Goal: Task Accomplishment & Management: Manage account settings

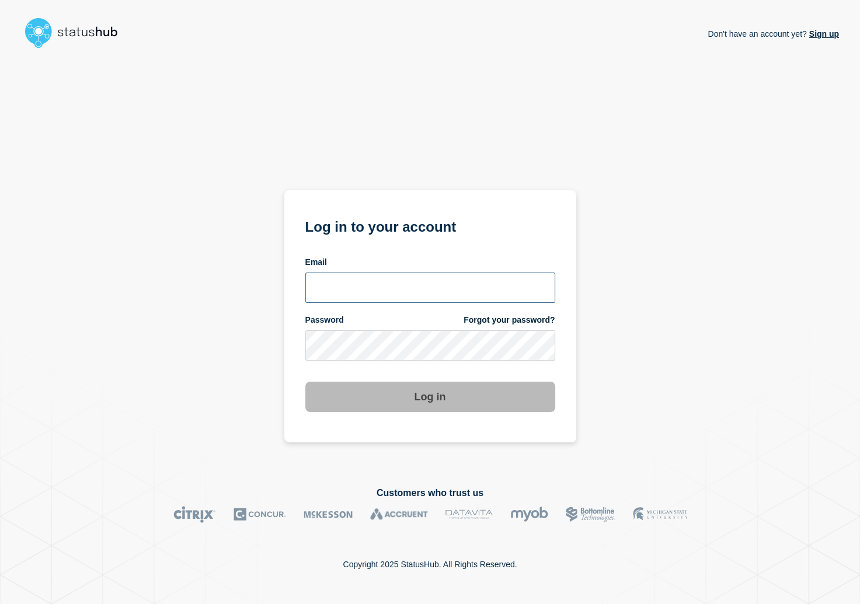
type input "[PERSON_NAME][EMAIL_ADDRESS][PERSON_NAME][DOMAIN_NAME]"
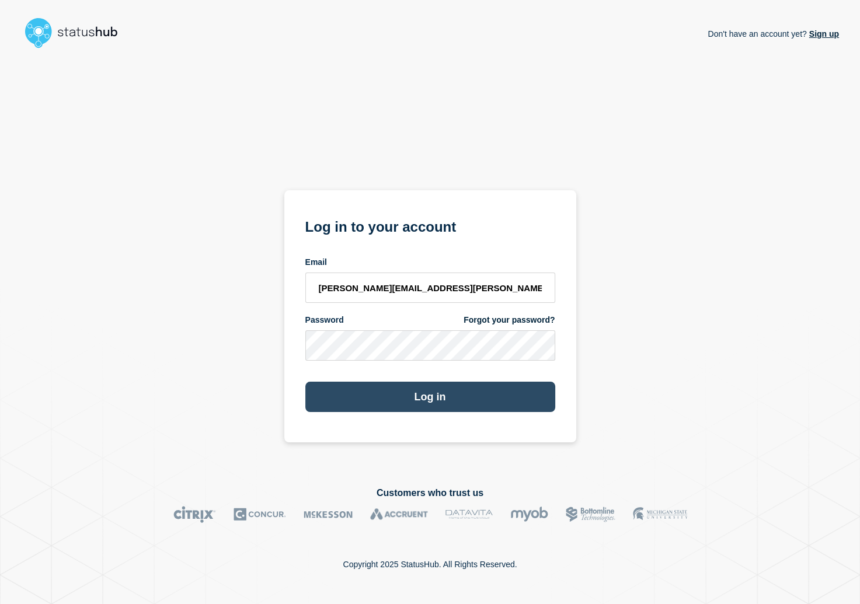
click at [383, 397] on button "Log in" at bounding box center [430, 397] width 250 height 30
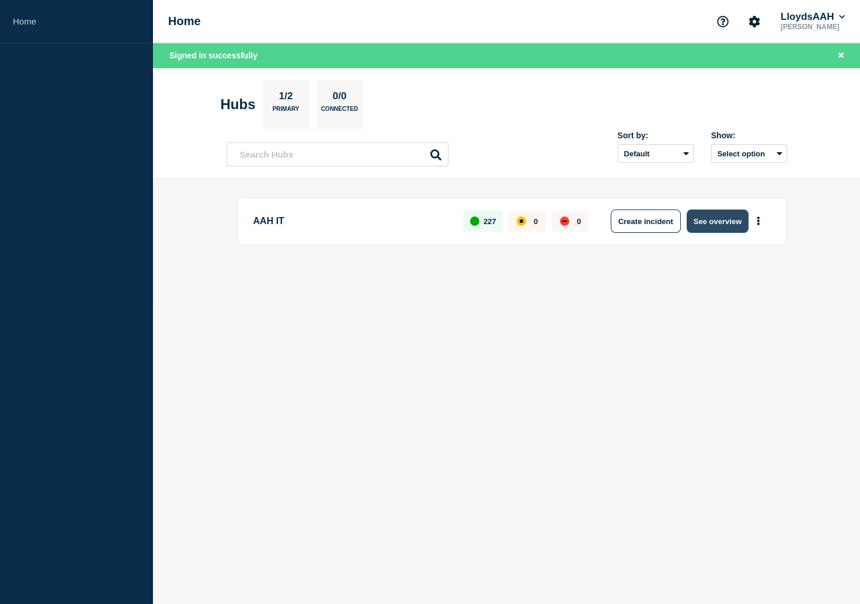
click at [730, 218] on button "See overview" at bounding box center [718, 221] width 62 height 23
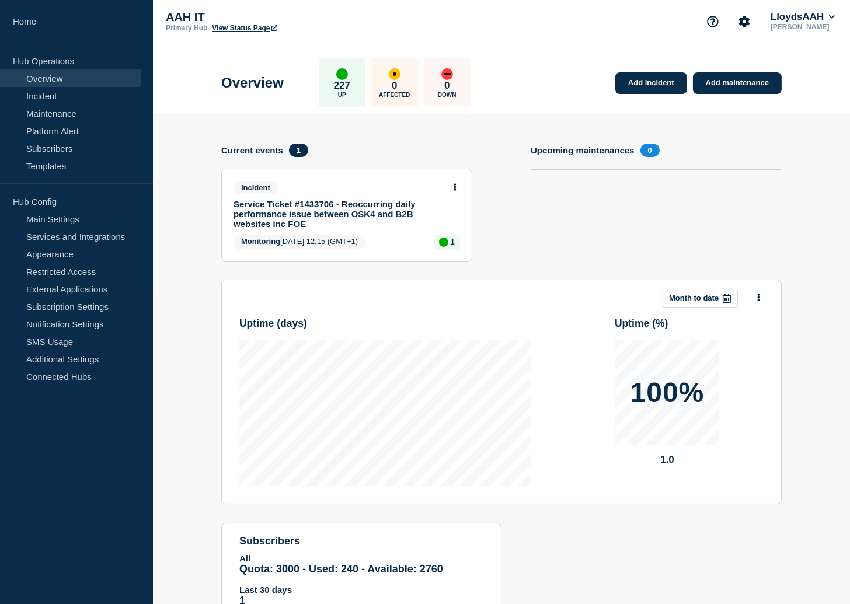
click at [390, 210] on link "Service Ticket #1433706 - Reoccurring daily performance issue between OSK4 and …" at bounding box center [339, 214] width 211 height 30
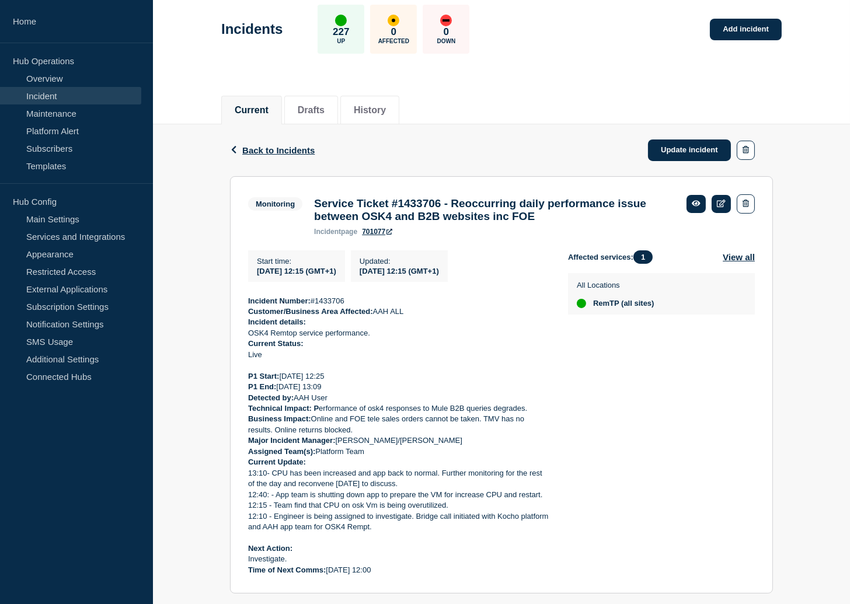
scroll to position [88, 0]
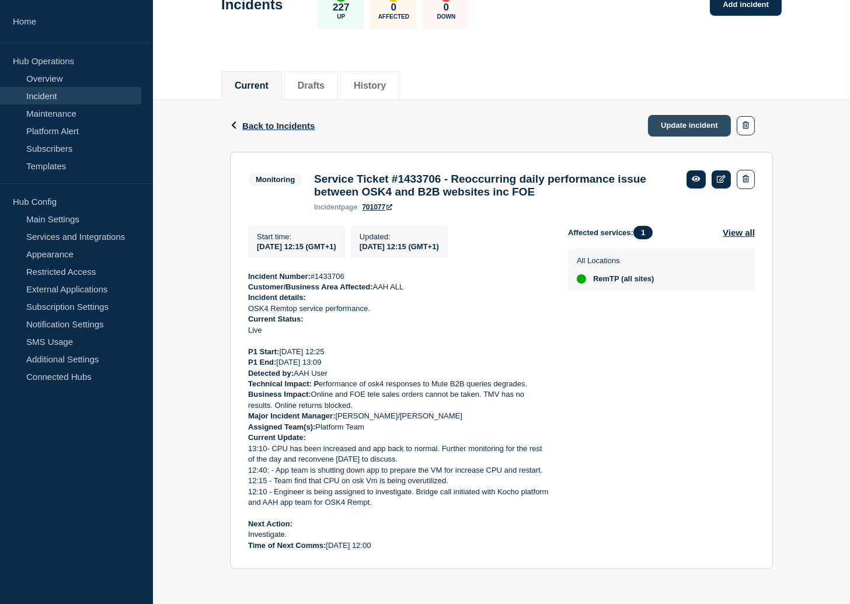
click at [681, 118] on link "Update incident" at bounding box center [689, 126] width 83 height 22
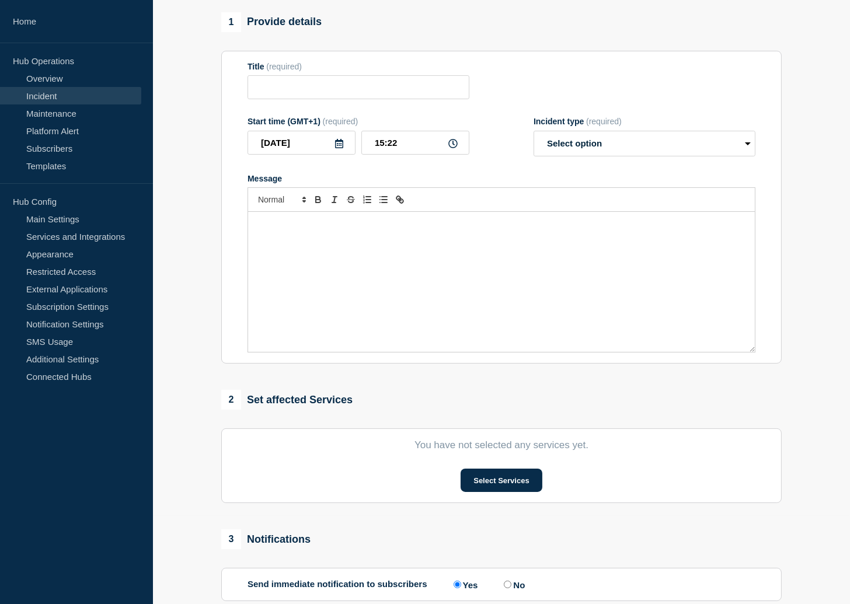
type input "Service Ticket #1433706 - Reoccurring daily performance issue between OSK4 and …"
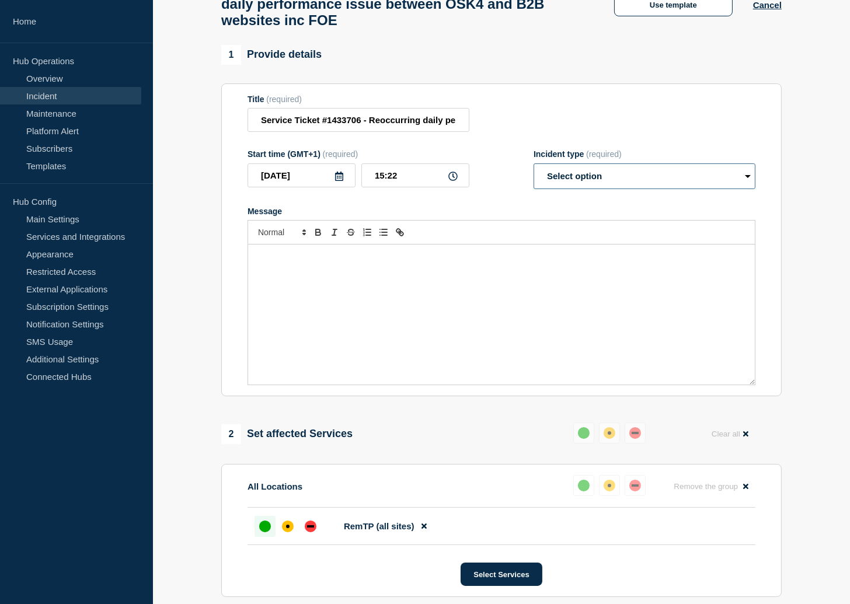
click at [682, 189] on select "Select option Investigating Identified Monitoring Resolved" at bounding box center [645, 176] width 222 height 26
select select "resolved"
click at [534, 175] on select "Select option Investigating Identified Monitoring Resolved" at bounding box center [645, 176] width 222 height 26
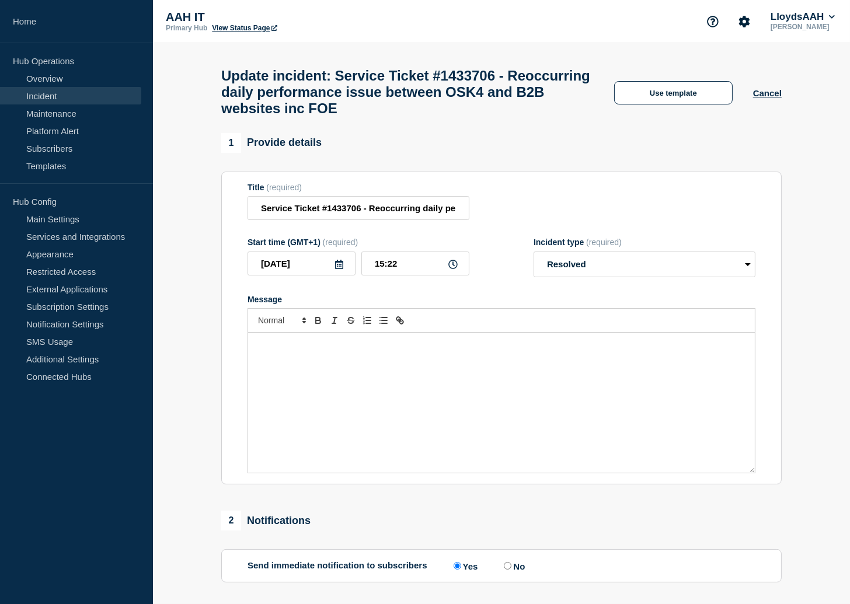
click at [784, 98] on div "Update incident: Service Ticket #1433706 - Reoccurring daily performance issue …" at bounding box center [501, 88] width 587 height 90
click at [779, 98] on button "Cancel" at bounding box center [767, 93] width 29 height 10
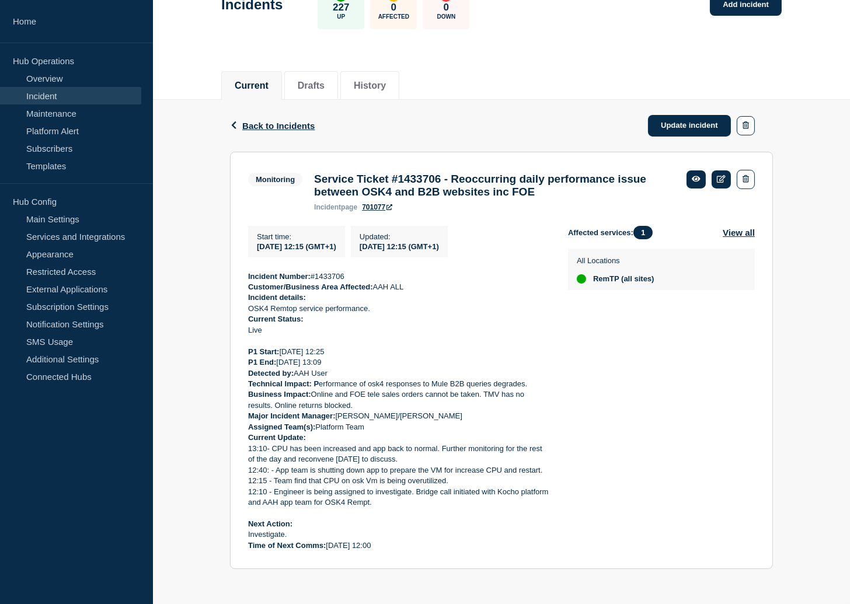
scroll to position [88, 0]
drag, startPoint x: 388, startPoint y: 545, endPoint x: 243, endPoint y: 270, distance: 310.6
click at [243, 270] on section "Monitoring Service Ticket #1433706 - Reoccurring daily performance issue betwee…" at bounding box center [501, 361] width 543 height 418
copy div "Incident Number: #1433706 Customer/Business Area Affected: AAH ALL Incident det…"
click at [720, 175] on icon at bounding box center [721, 179] width 9 height 8
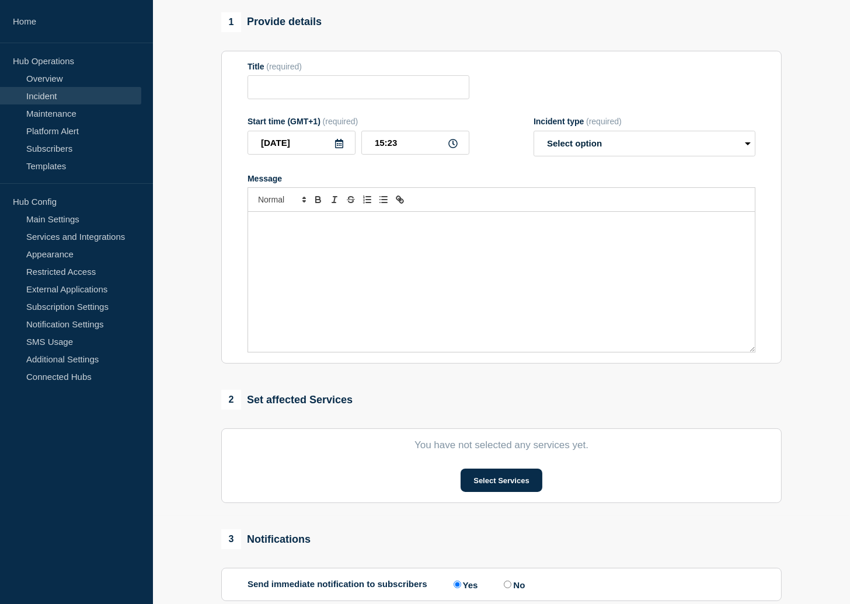
type input "Service Ticket #1433706 - Reoccurring daily performance issue between OSK4 and …"
type input "[DATE]"
type input "12:15"
select select "monitoring"
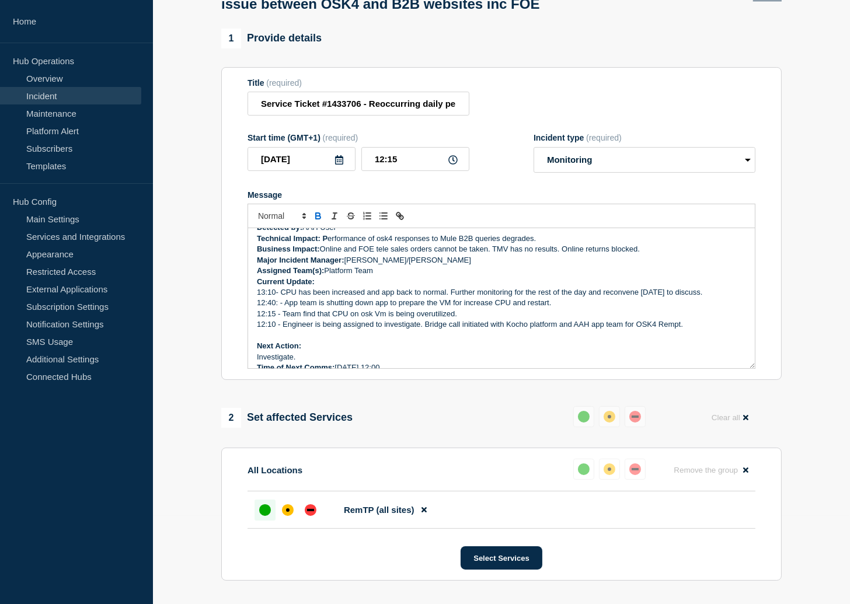
scroll to position [121, 0]
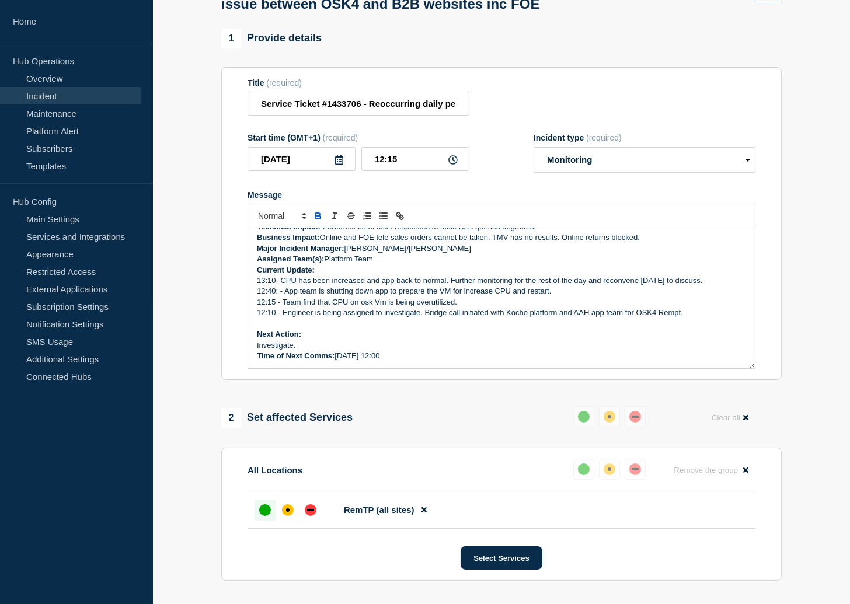
click at [336, 276] on p "Current Update:" at bounding box center [501, 270] width 489 height 11
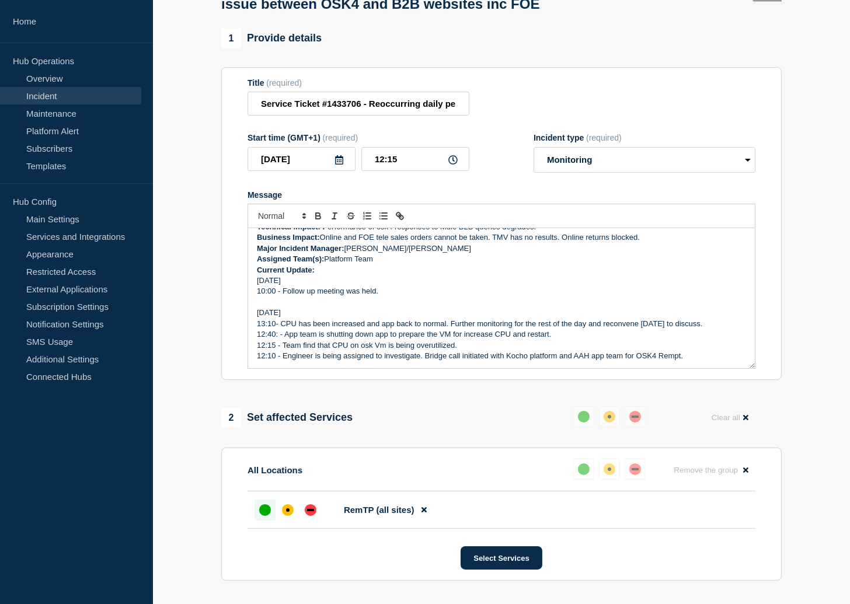
click at [396, 297] on p "10:00 - Follow up meeting was held." at bounding box center [501, 291] width 489 height 11
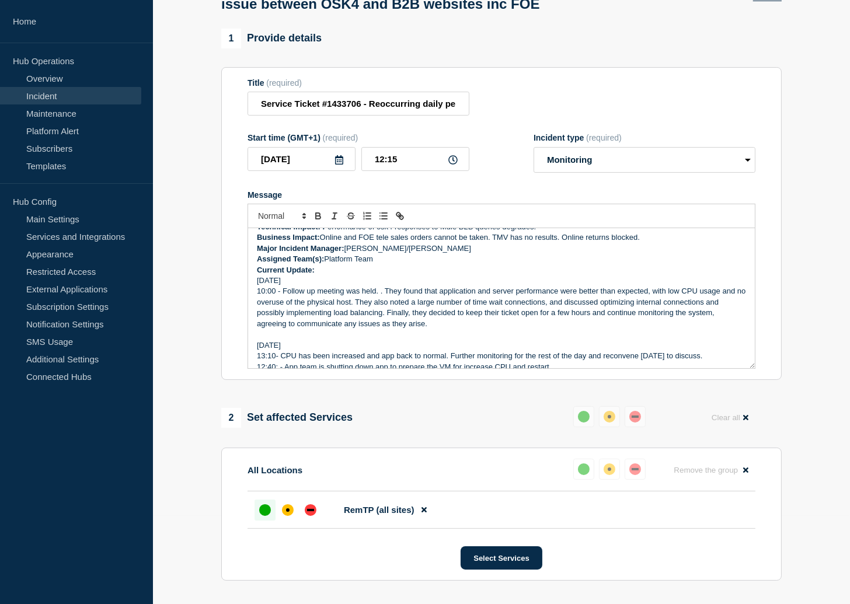
click at [366, 283] on p "[DATE]" at bounding box center [501, 281] width 489 height 11
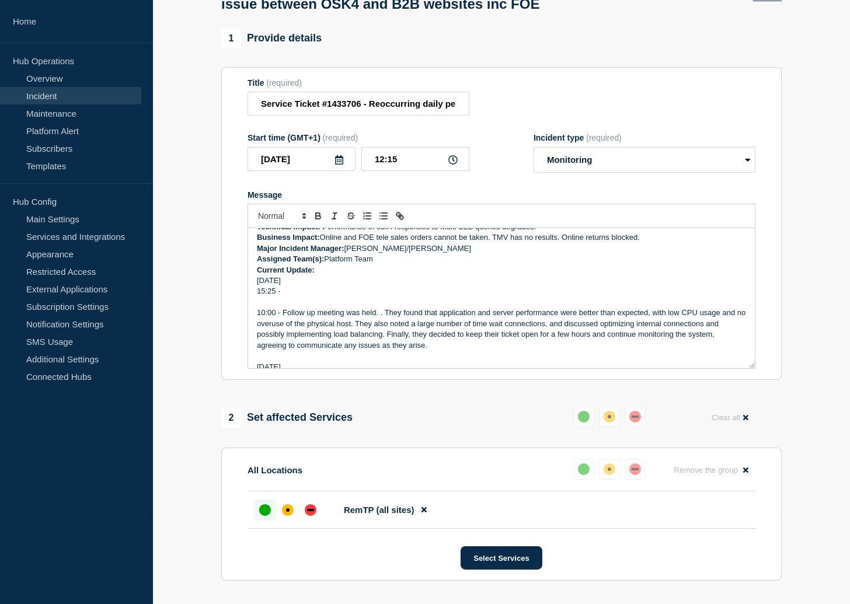
click at [329, 297] on p "15:25 -" at bounding box center [501, 291] width 489 height 11
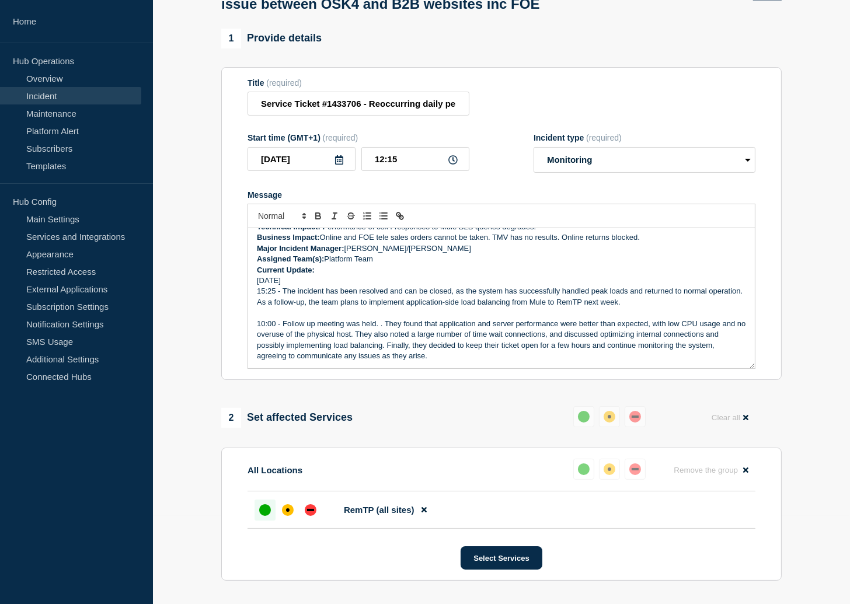
click at [349, 286] on p "[DATE]" at bounding box center [501, 281] width 489 height 11
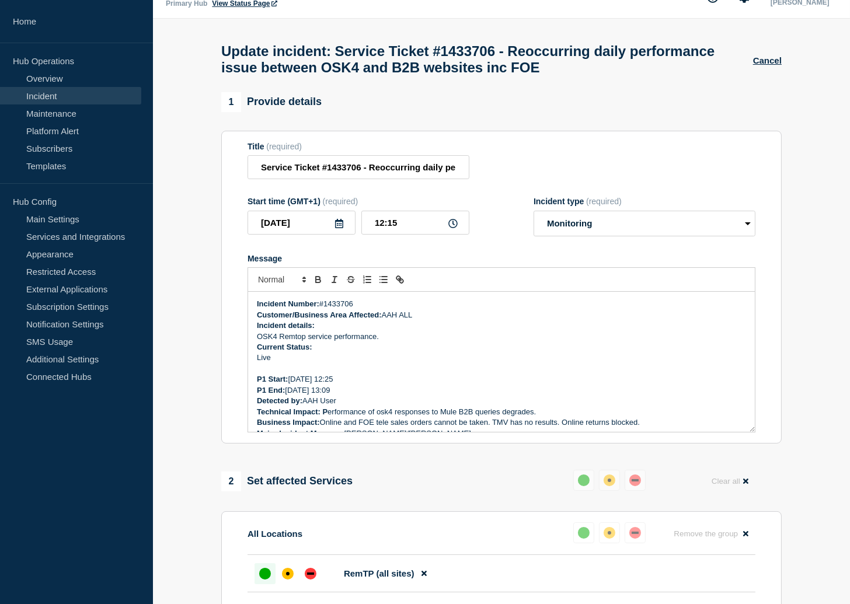
scroll to position [23, 0]
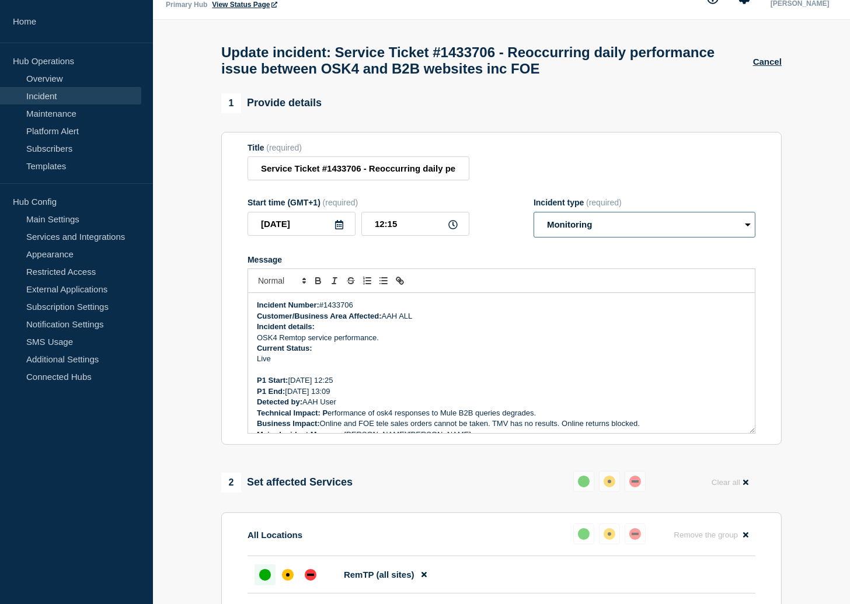
click at [608, 235] on select "Select option Investigating Identified Monitoring Resolved" at bounding box center [645, 225] width 222 height 26
click at [534, 220] on select "Select option Investigating Identified Monitoring Resolved" at bounding box center [645, 225] width 222 height 26
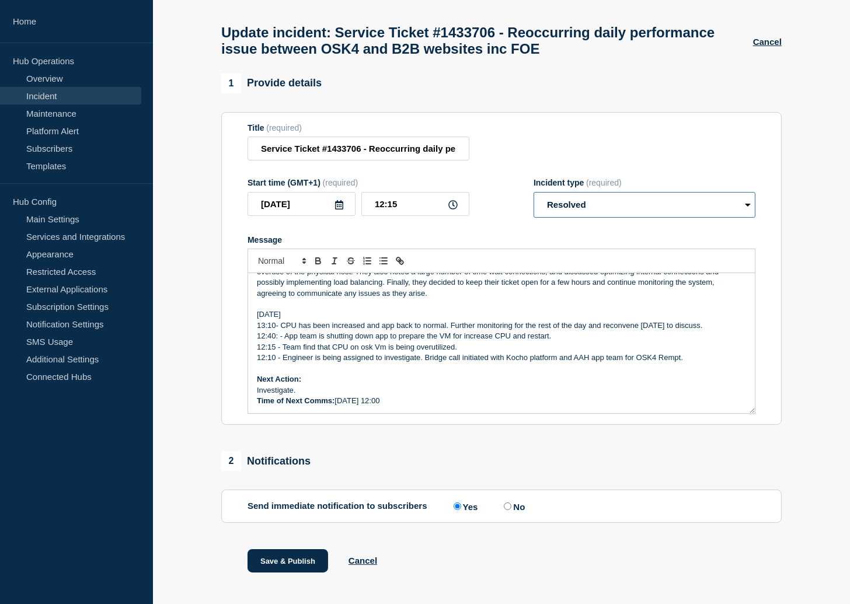
scroll to position [65, 0]
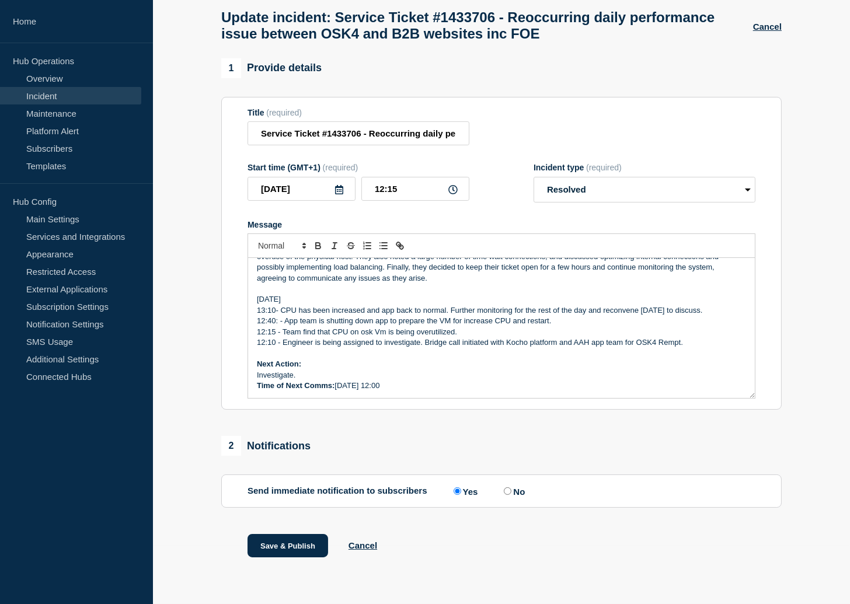
click at [443, 386] on p "Time of Next Comms: [DATE] 12:00" at bounding box center [501, 386] width 489 height 11
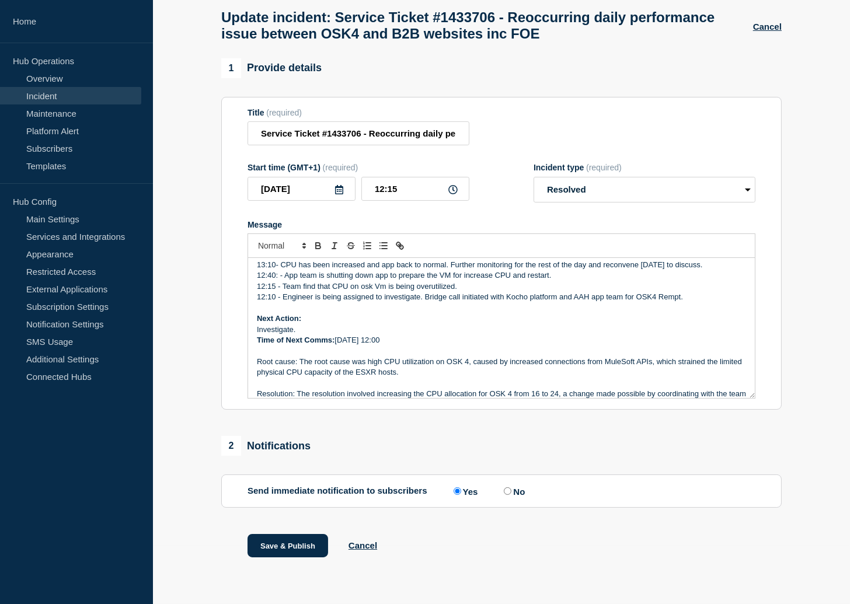
scroll to position [296, 0]
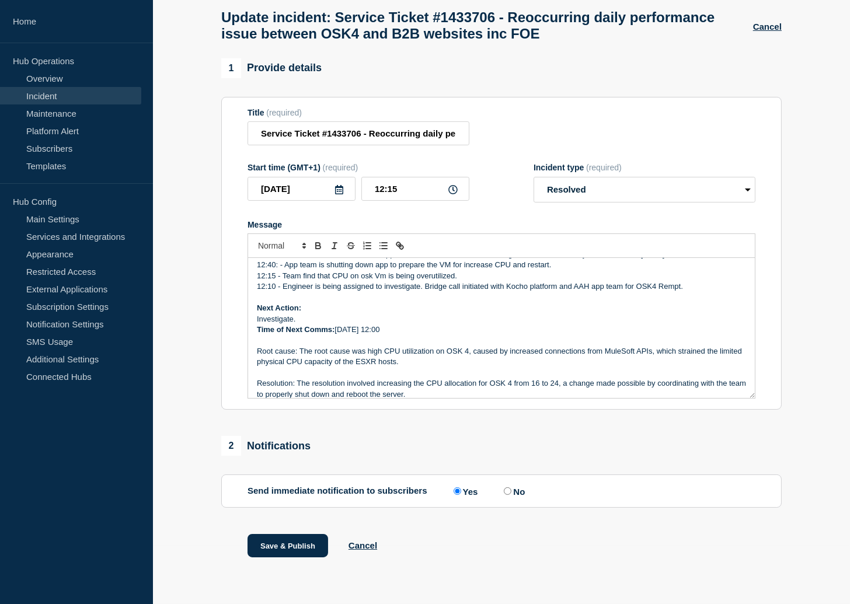
click at [295, 384] on p "Resolution: The resolution involved increasing the CPU allocation for OSK 4 fro…" at bounding box center [501, 389] width 489 height 22
click at [433, 389] on p "Resolution: The resolution involved increasing the CPU allocation for OSK 4 fro…" at bounding box center [501, 389] width 489 height 22
click at [435, 398] on p "Resolution: The resolution involved increasing the CPU allocation for OSK 4 fro…" at bounding box center [501, 389] width 489 height 22
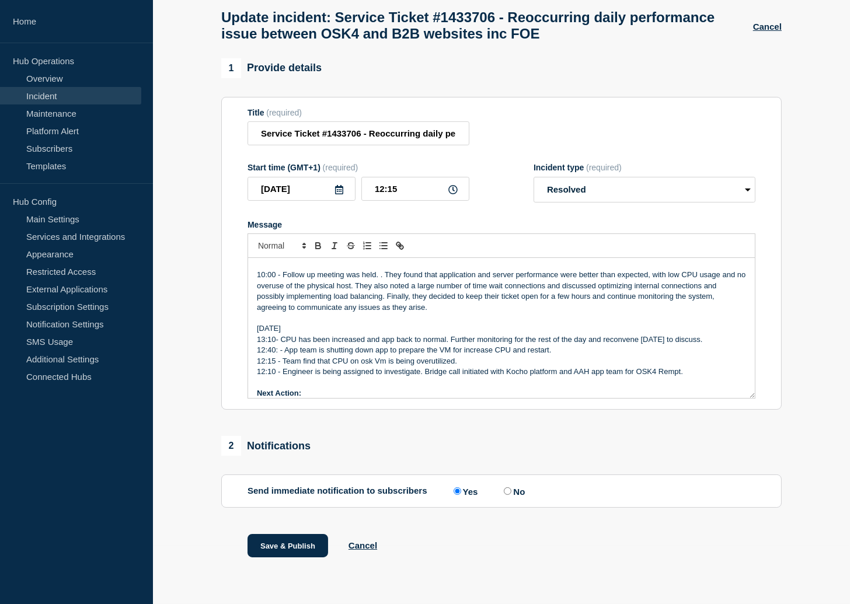
scroll to position [231, 0]
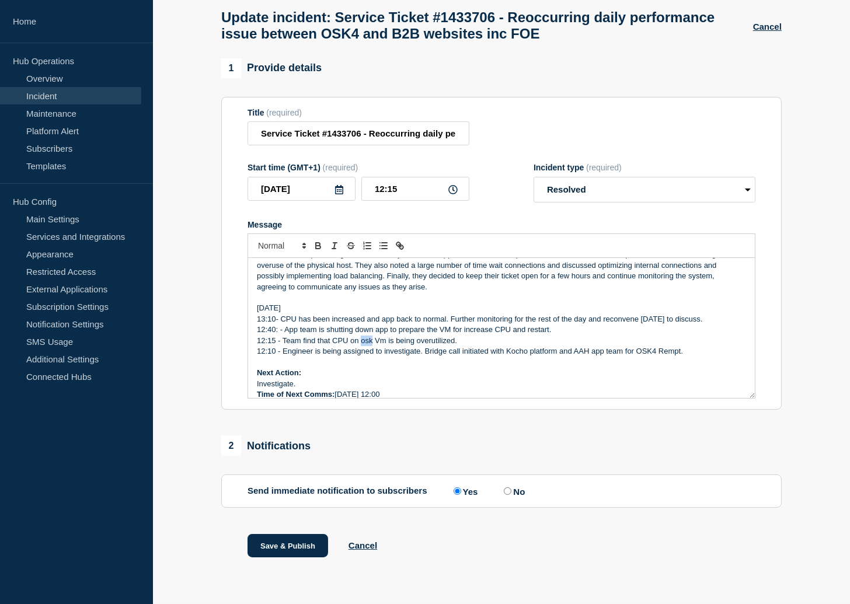
click at [366, 342] on p "12:15 - Team find that CPU on osk Vm is being overutilized." at bounding box center [501, 341] width 489 height 11
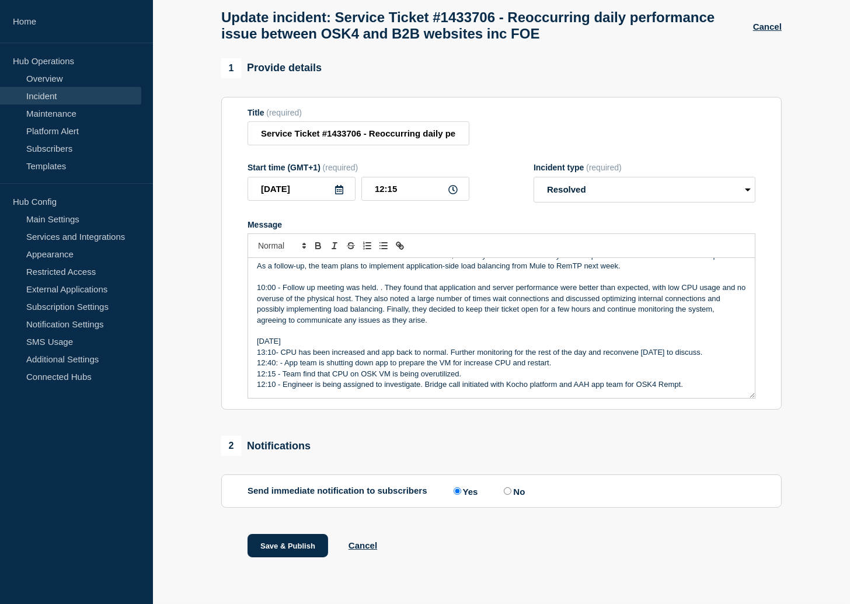
scroll to position [130, 0]
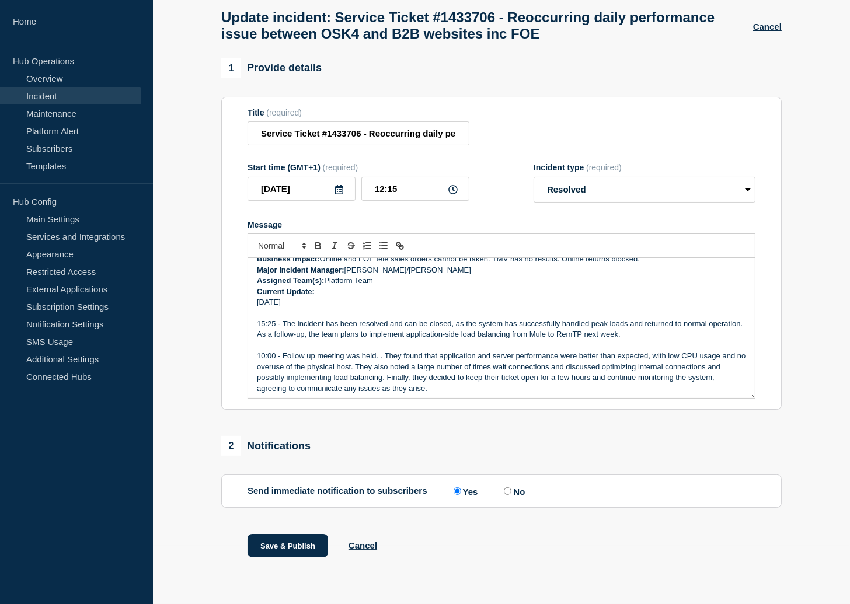
click at [295, 311] on p "Message" at bounding box center [501, 313] width 489 height 11
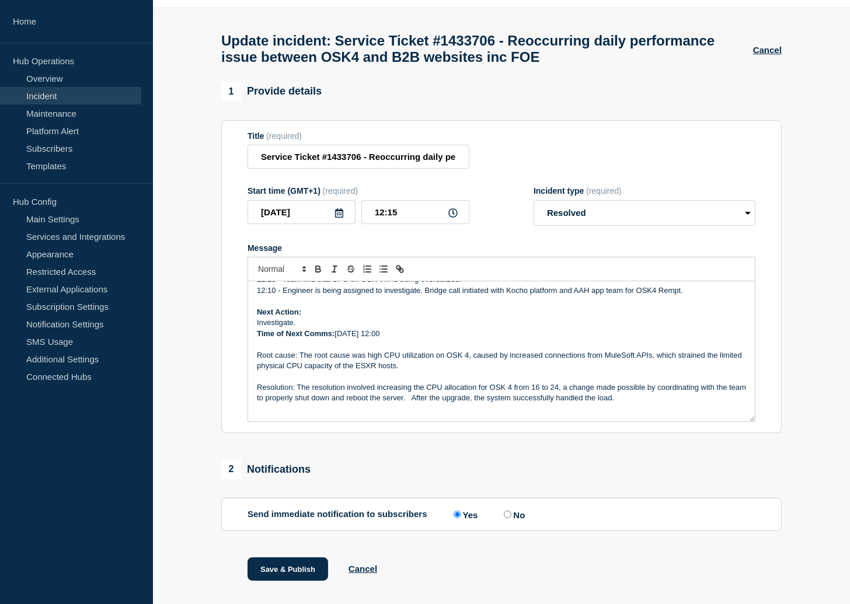
scroll to position [67, 0]
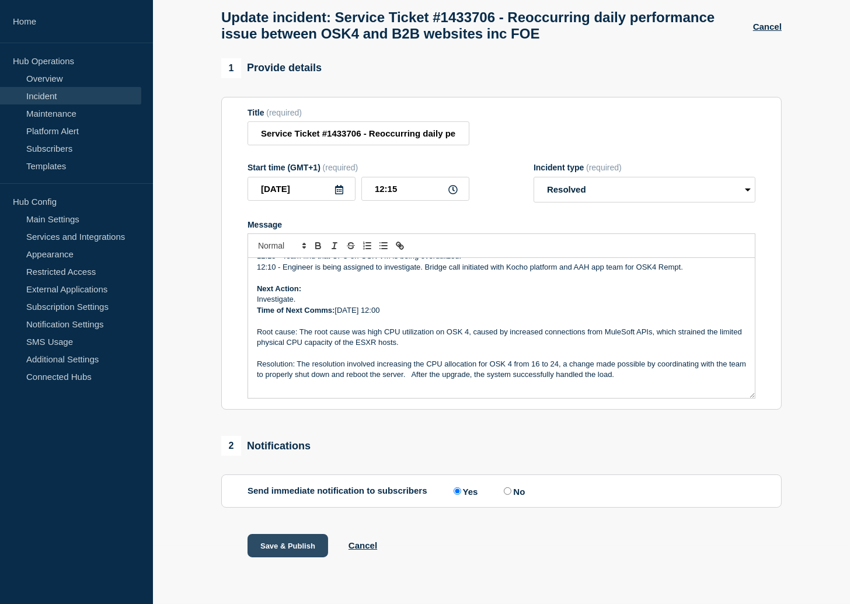
click at [290, 548] on button "Save & Publish" at bounding box center [288, 545] width 81 height 23
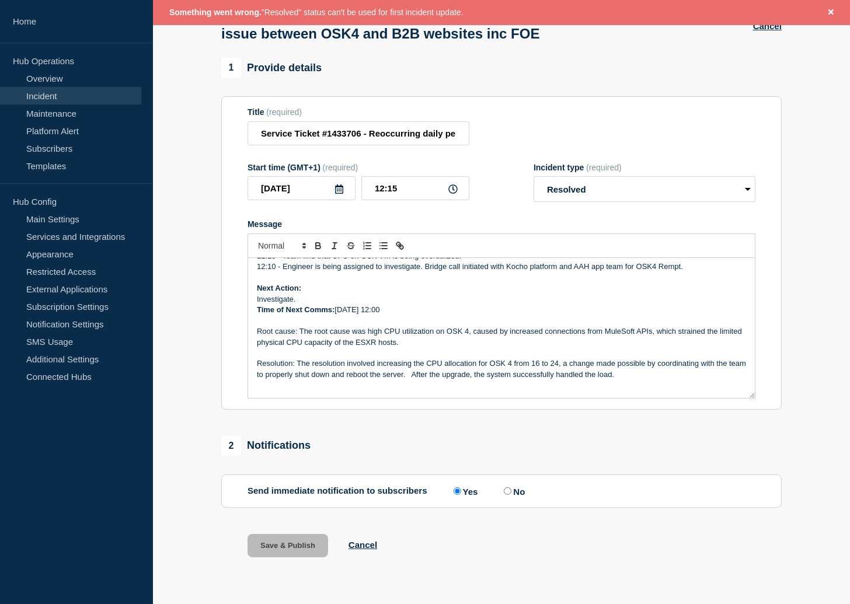
click at [468, 353] on p "Message" at bounding box center [501, 353] width 489 height 11
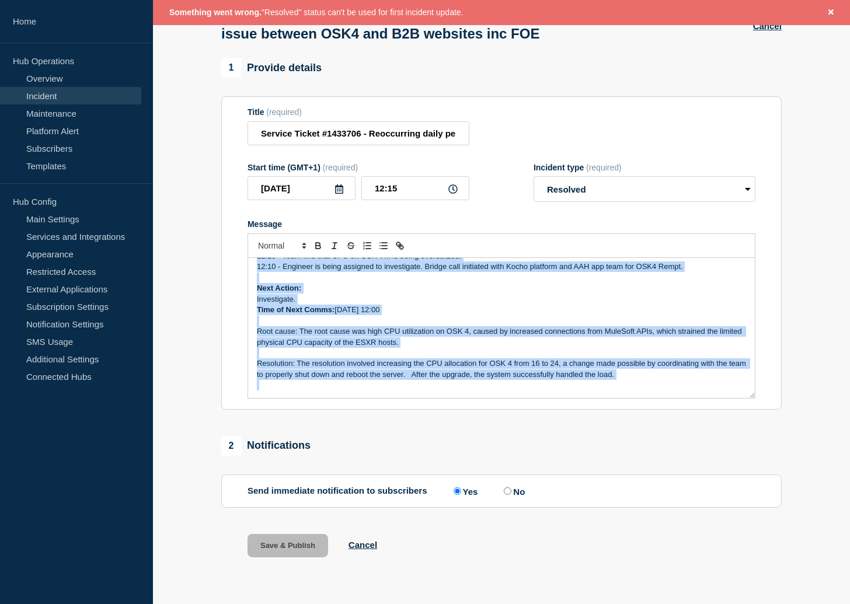
copy div "Incident Number: #1433706 Customer/Business Area Affected: AAH ALL Incident det…"
click at [685, 180] on select "Select option Investigating Identified Monitoring Resolved" at bounding box center [645, 189] width 222 height 26
select select "monitoring"
click at [534, 176] on select "Select option Investigating Identified Monitoring Resolved" at bounding box center [645, 189] width 222 height 26
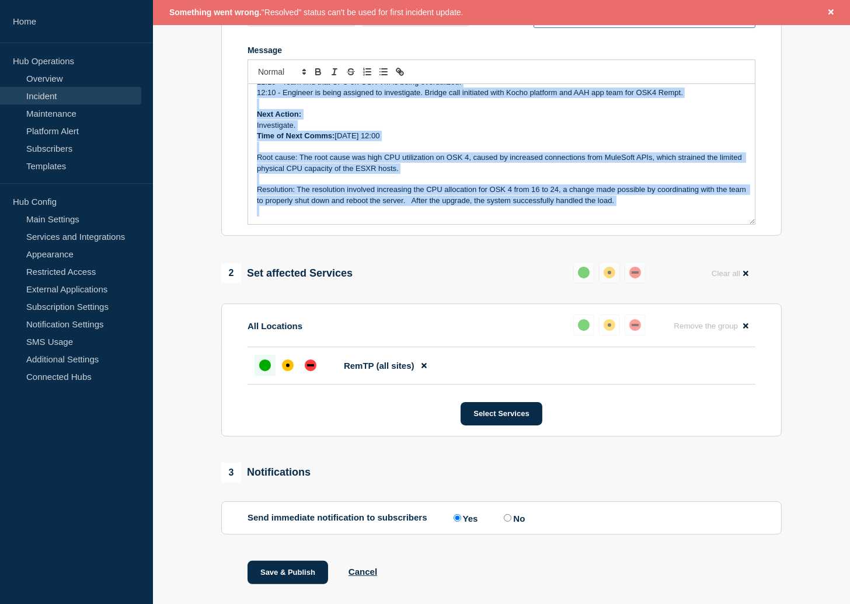
scroll to position [292, 0]
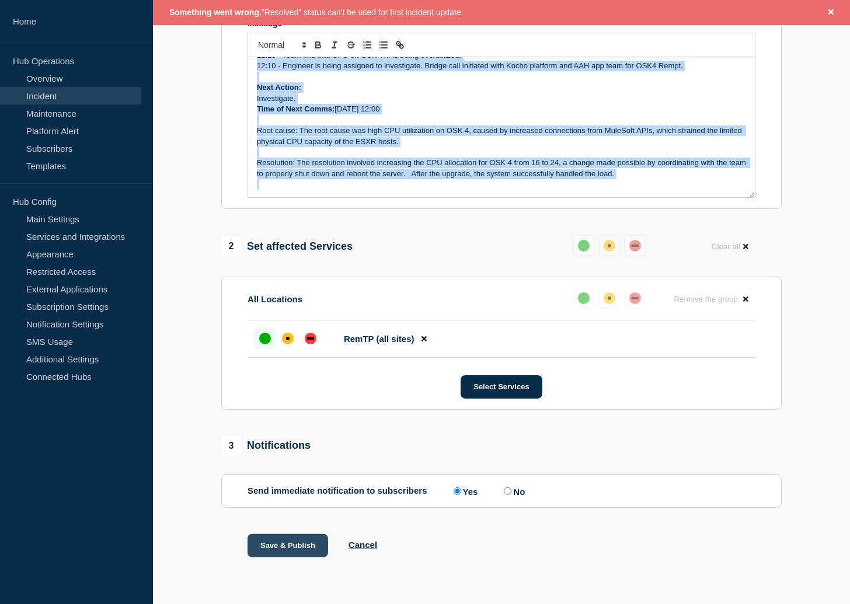
click at [311, 542] on button "Save & Publish" at bounding box center [288, 545] width 81 height 23
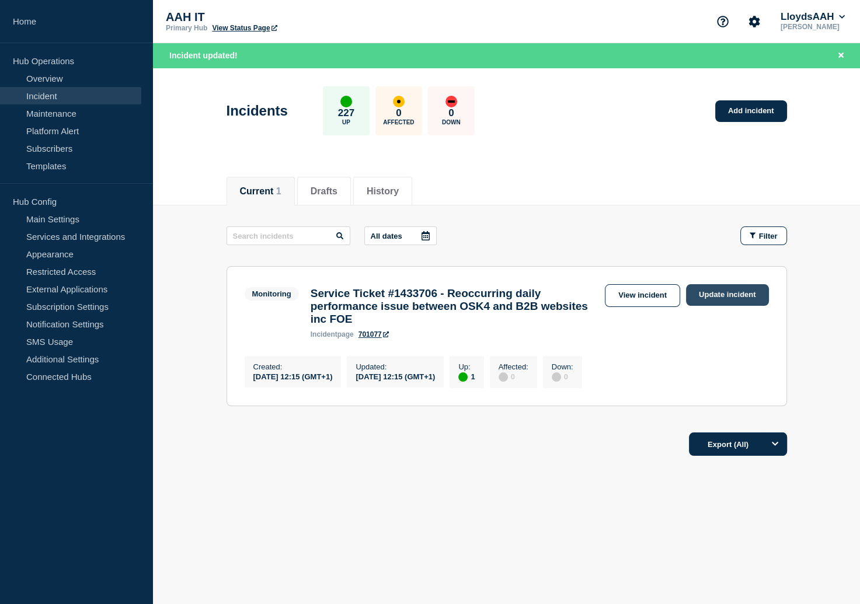
click at [713, 292] on link "Update incident" at bounding box center [727, 295] width 83 height 22
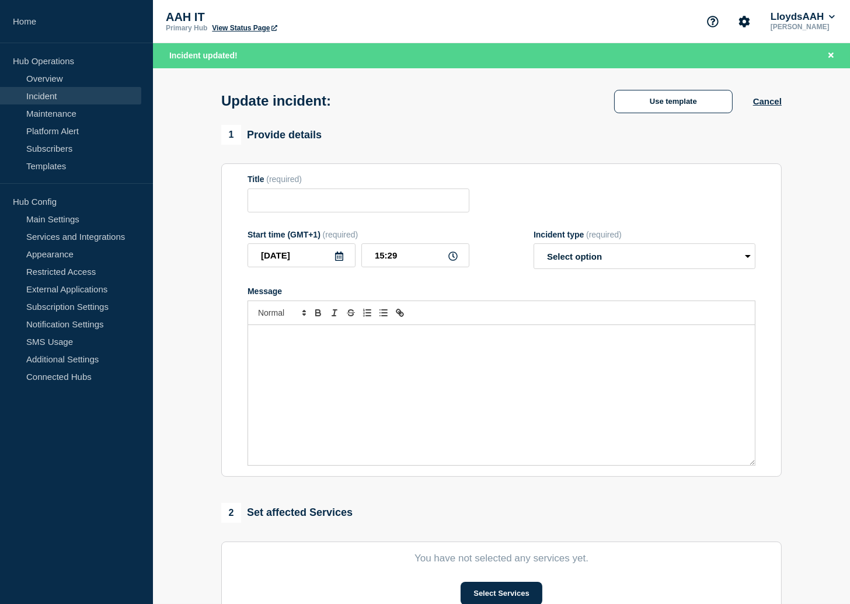
type input "Service Ticket #1433706 - Reoccurring daily performance issue between OSK4 and …"
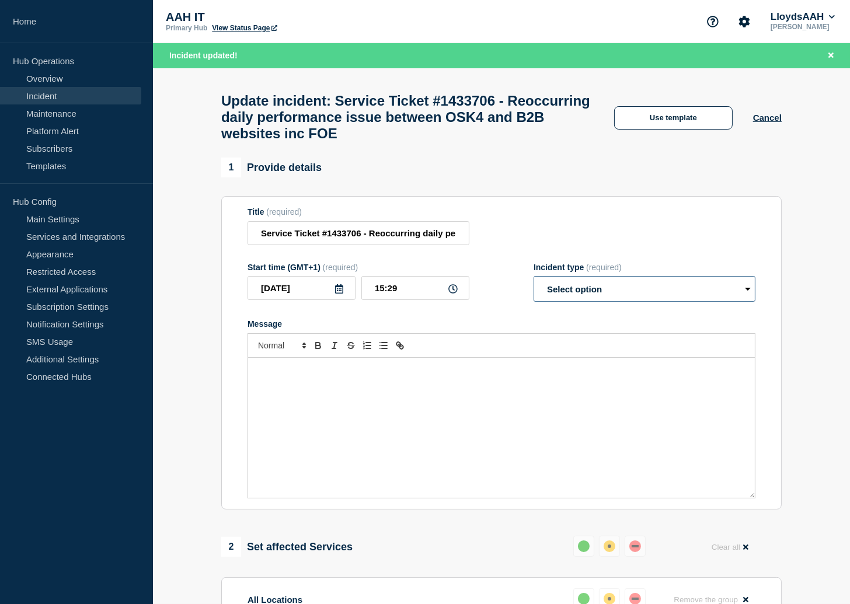
click at [646, 298] on select "Select option Investigating Identified Monitoring Resolved" at bounding box center [645, 289] width 222 height 26
click at [416, 410] on div "Message" at bounding box center [501, 428] width 507 height 140
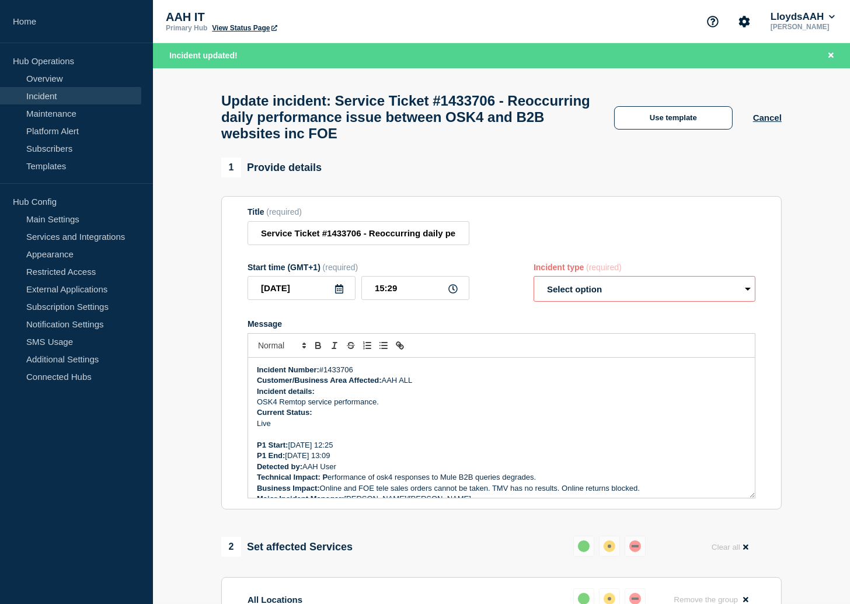
scroll to position [286, 0]
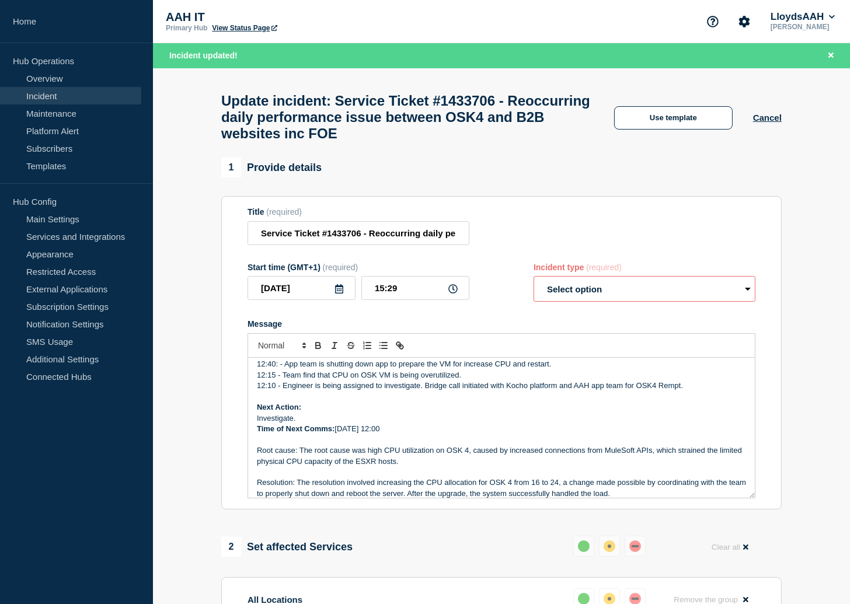
click at [634, 302] on select "Select option Investigating Identified Monitoring Resolved" at bounding box center [645, 289] width 222 height 26
select select "resolved"
click at [534, 288] on select "Select option Investigating Identified Monitoring Resolved" at bounding box center [645, 289] width 222 height 26
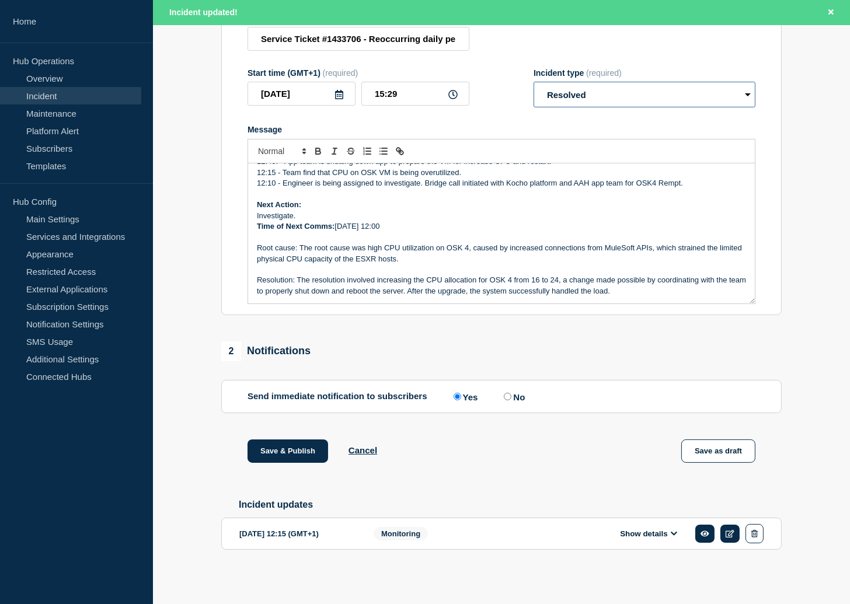
scroll to position [208, 0]
click at [296, 457] on button "Save & Publish" at bounding box center [288, 451] width 81 height 23
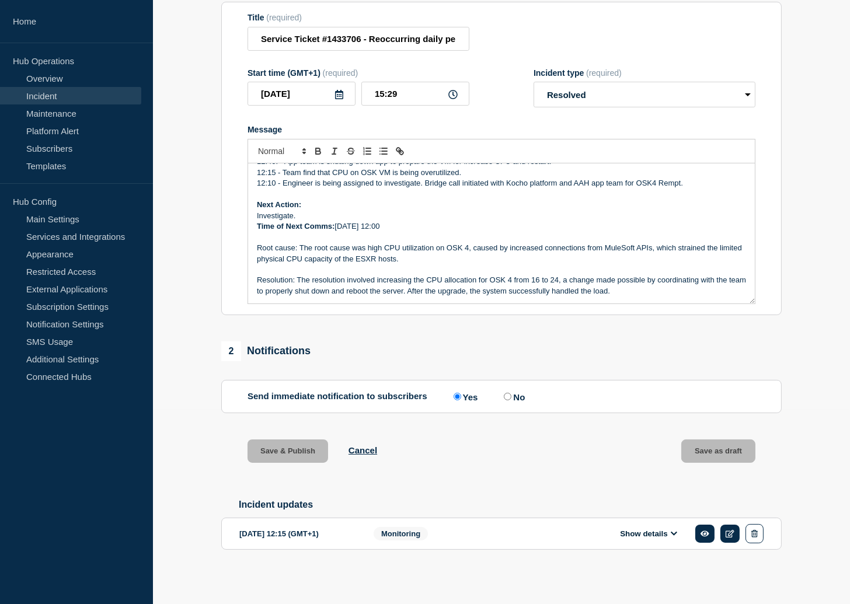
scroll to position [183, 0]
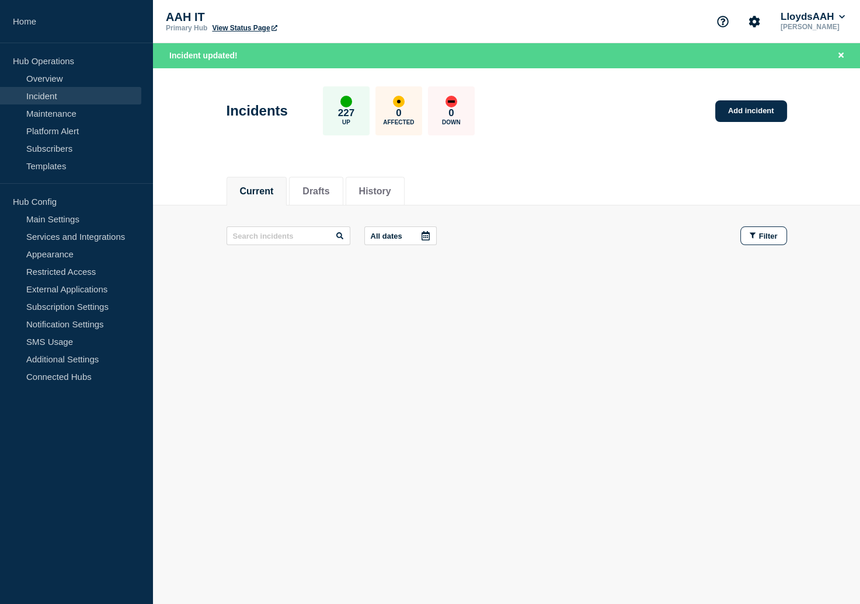
drag, startPoint x: 602, startPoint y: 513, endPoint x: 459, endPoint y: 565, distance: 152.2
click at [600, 514] on body "Home Hub Operations Overview Incident Maintenance Platform Alert Subscribers Te…" at bounding box center [430, 302] width 860 height 604
